Goal: Browse casually: Explore the website without a specific task or goal

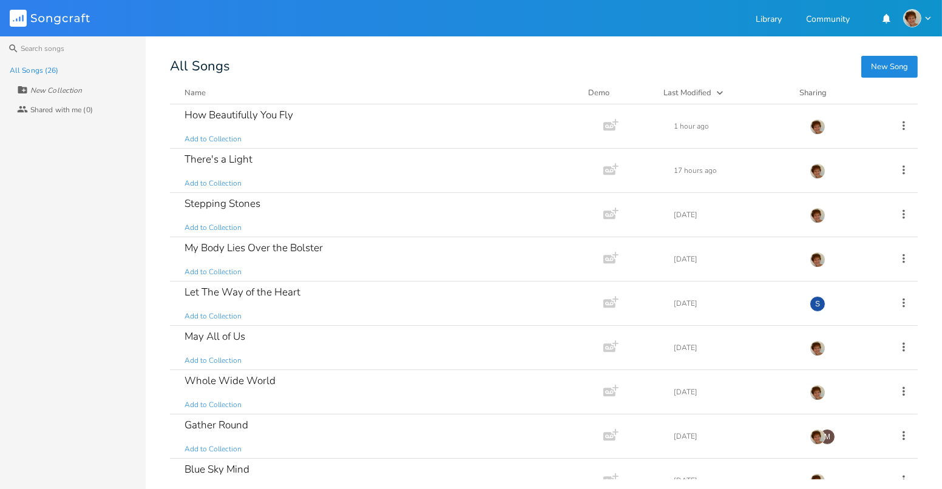
click at [910, 128] on div "How Beautifully You Fly Add to Collection Add Demo 1 hour ago" at bounding box center [544, 126] width 748 height 44
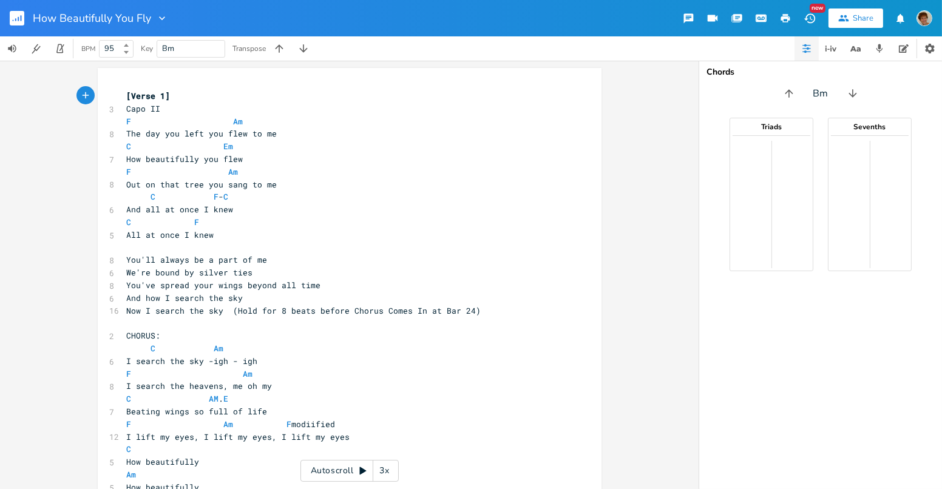
click at [641, 110] on div "xxxxxxxxxx [Verse 1] 3 Capo II F Am 8 The day you left you flew to me C Em 7 Ho…" at bounding box center [349, 275] width 698 height 428
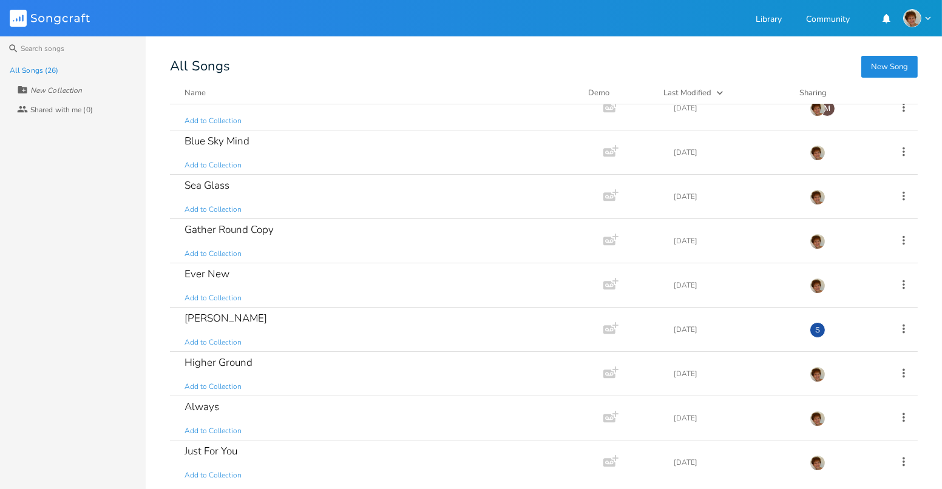
scroll to position [333, 0]
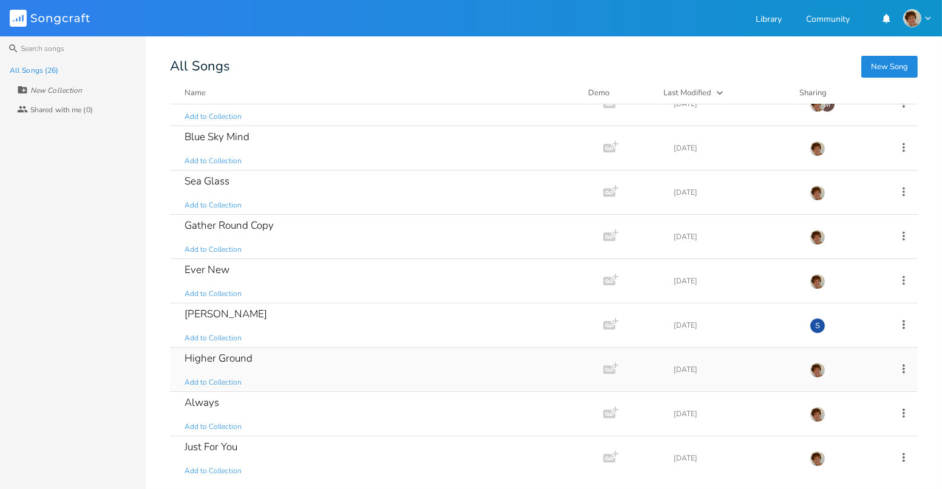
click at [361, 366] on div "Higher Ground Add to Collection" at bounding box center [383, 370] width 399 height 44
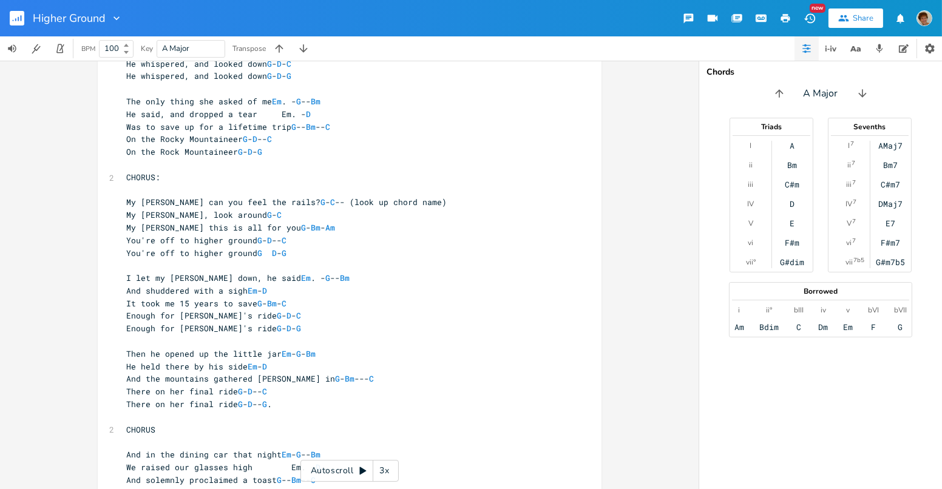
scroll to position [254, 0]
